Goal: Information Seeking & Learning: Learn about a topic

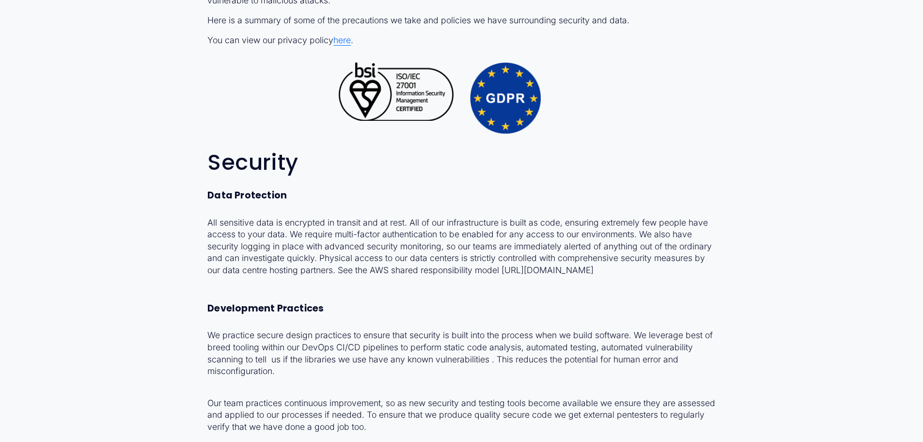
scroll to position [452, 0]
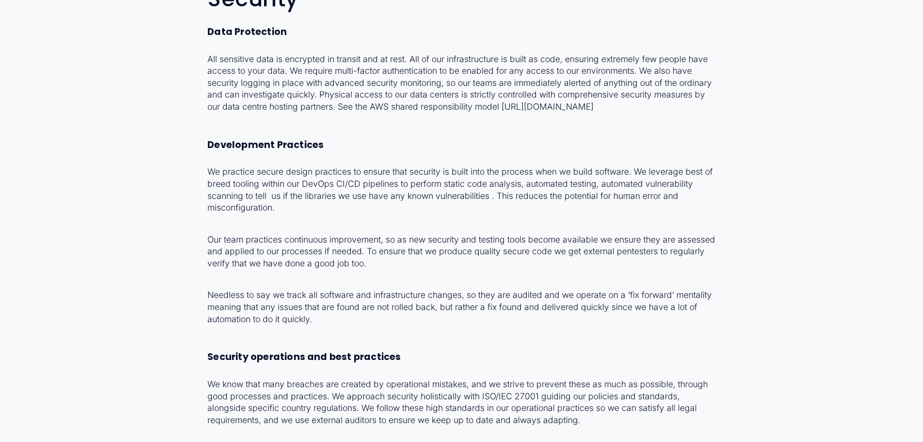
click at [198, 156] on div "Our users' privacy is central to our core beliefs at Groov, we treat your data …" at bounding box center [461, 348] width 751 height 1305
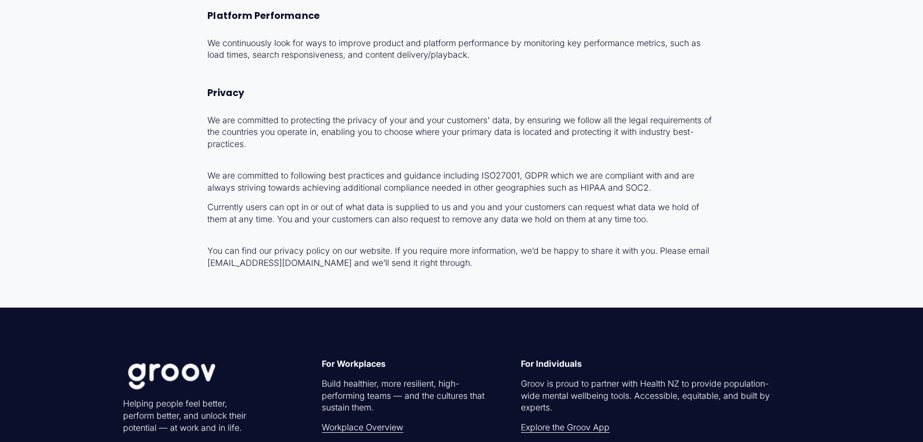
scroll to position [1066, 0]
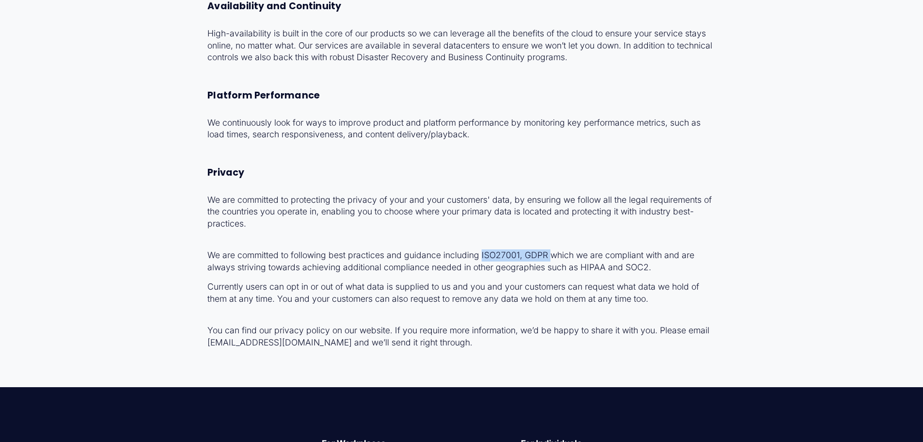
drag, startPoint x: 483, startPoint y: 266, endPoint x: 551, endPoint y: 268, distance: 68.4
click at [551, 268] on p "We are committed to following best practices and guidance including ISO27001, G…" at bounding box center [461, 255] width 508 height 36
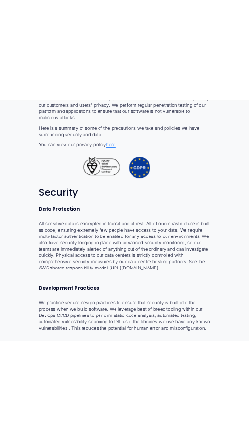
scroll to position [0, 0]
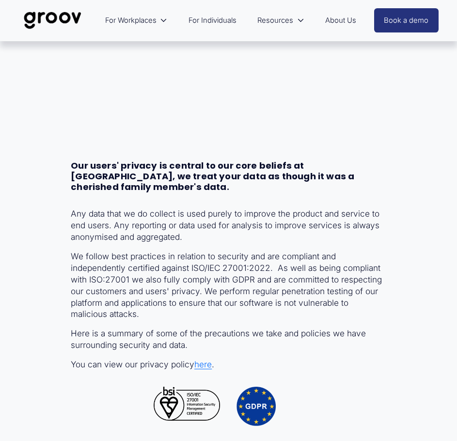
click at [141, 129] on div "Security at Groov" at bounding box center [228, 100] width 457 height 59
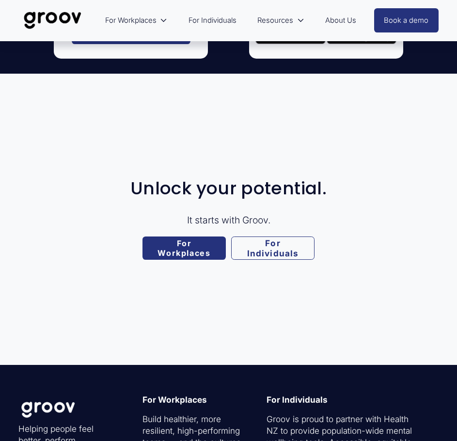
scroll to position [1082, 0]
